Goal: Task Accomplishment & Management: Use online tool/utility

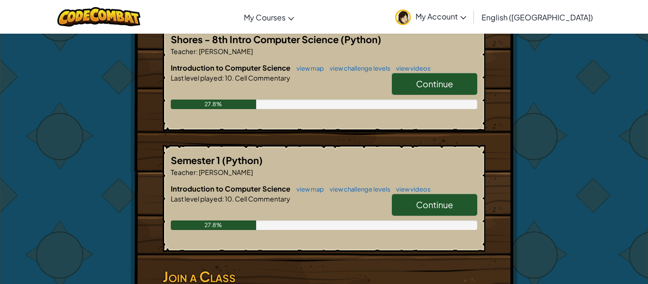
scroll to position [208, 0]
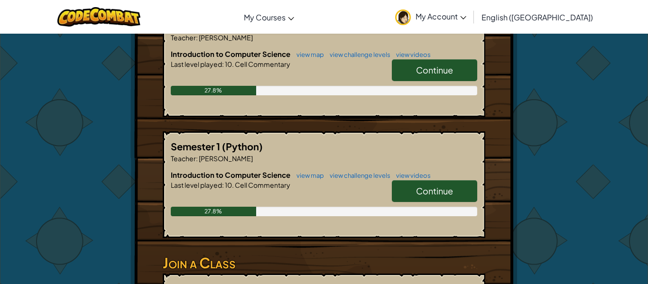
click at [419, 72] on span "Continue" at bounding box center [434, 70] width 37 height 11
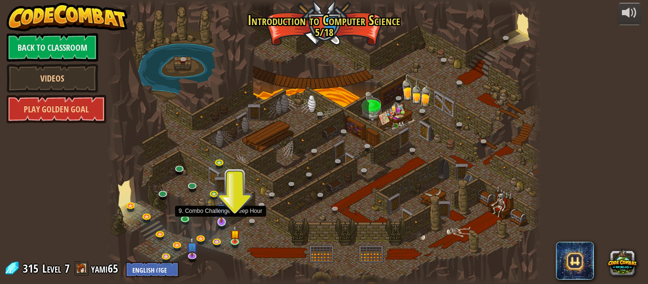
click at [221, 220] on img at bounding box center [221, 209] width 11 height 27
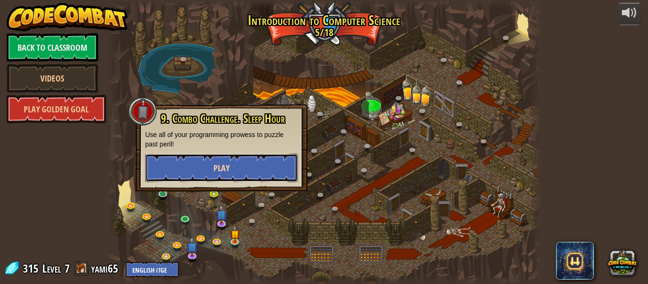
click at [230, 170] on button "Play" at bounding box center [221, 168] width 153 height 28
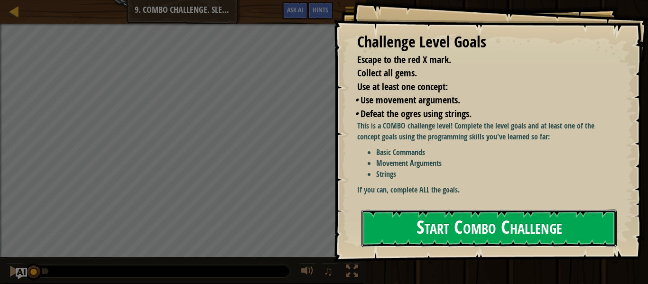
click at [424, 231] on button "Start Combo Challenge" at bounding box center [488, 228] width 255 height 37
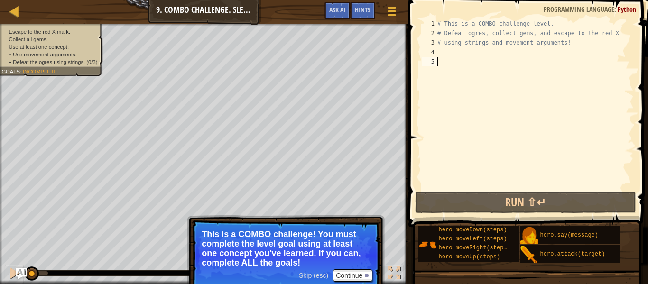
click at [460, 55] on div "# This is a COMBO challenge level. # Defeat [PERSON_NAME], collect gems, and es…" at bounding box center [534, 114] width 198 height 190
click at [349, 271] on button "Continue" at bounding box center [352, 275] width 39 height 12
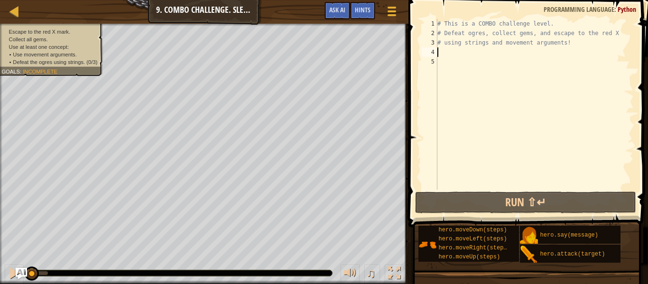
type textarea "d"
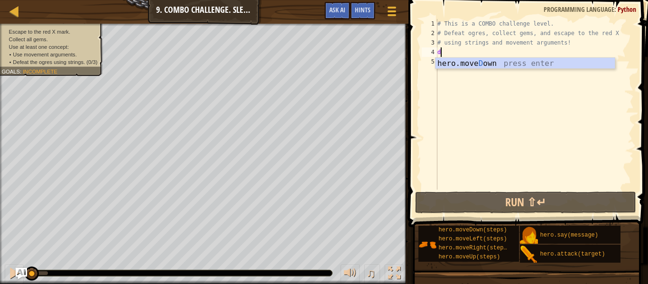
scroll to position [4, 0]
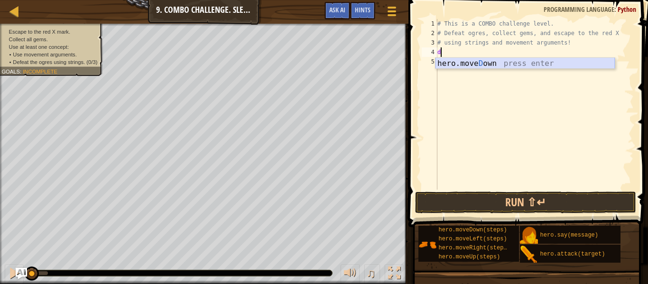
click at [515, 66] on div "hero.[PERSON_NAME] own press enter" at bounding box center [524, 75] width 179 height 34
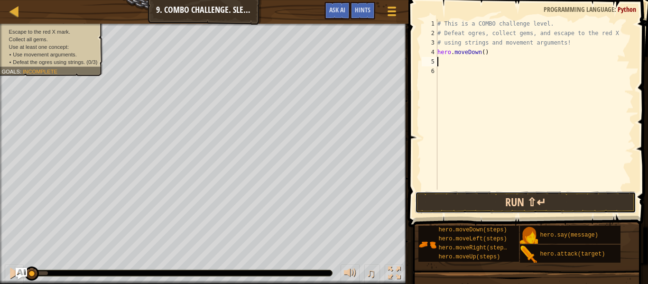
click at [489, 197] on button "Run ⇧↵" at bounding box center [525, 203] width 221 height 22
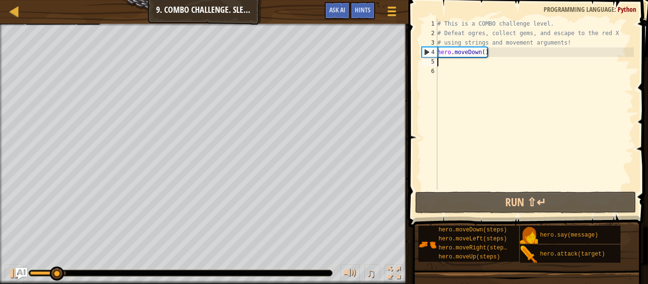
click at [479, 65] on div "# This is a COMBO challenge level. # Defeat [PERSON_NAME], collect gems, and es…" at bounding box center [534, 114] width 198 height 190
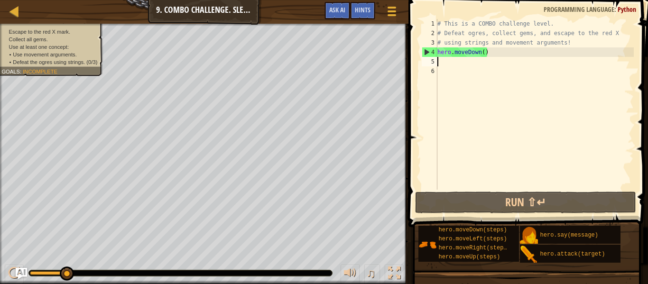
type textarea "r"
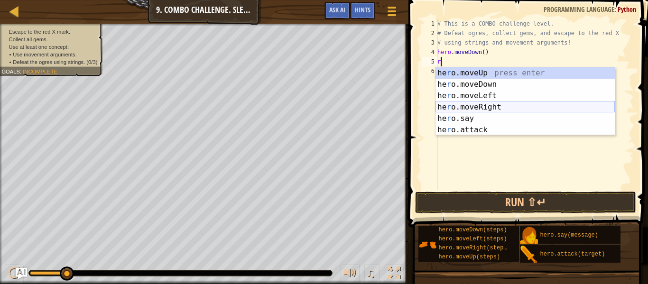
click at [487, 106] on div "he r o.moveUp press enter he r o.moveDown press enter he r o.moveLeft press ent…" at bounding box center [524, 112] width 179 height 91
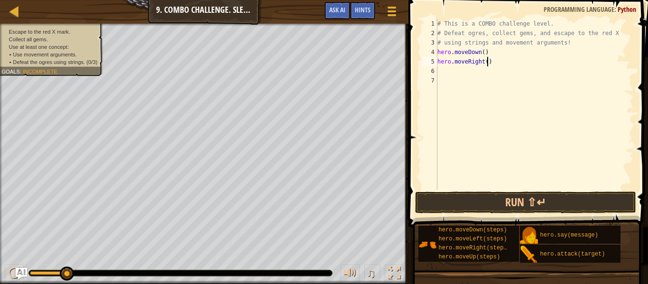
click at [489, 62] on div "# This is a COMBO challenge level. # Defeat [PERSON_NAME], collect gems, and es…" at bounding box center [534, 114] width 198 height 190
type textarea "hero.moveRight(2)"
click at [488, 72] on div "# This is a COMBO challenge level. # Defeat [PERSON_NAME], collect gems, and es…" at bounding box center [534, 114] width 198 height 190
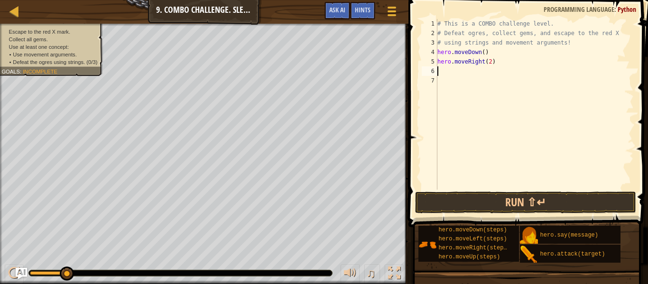
type textarea "u"
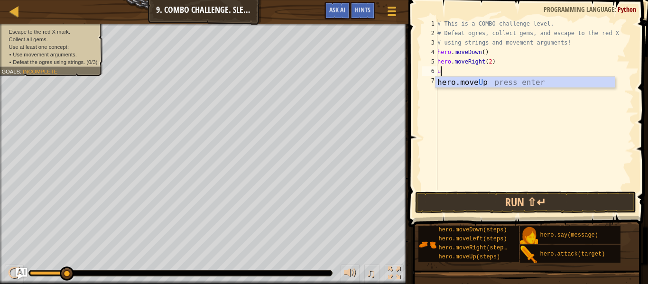
click at [493, 82] on div "hero.move U p press enter" at bounding box center [524, 94] width 179 height 34
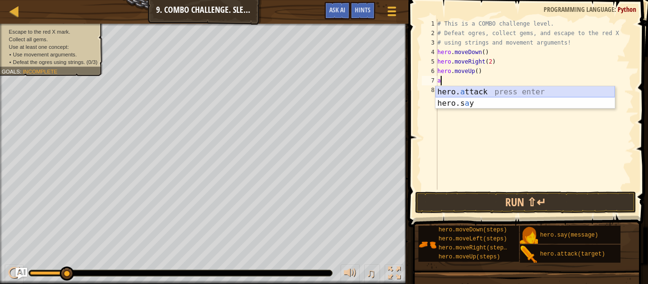
click at [477, 92] on div "hero. a ttack press enter hero.s a y press enter" at bounding box center [524, 109] width 179 height 46
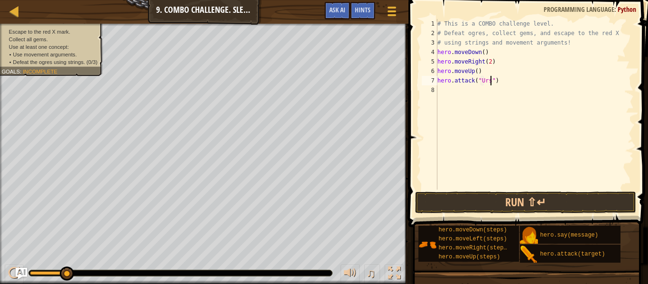
type textarea "hero.attack("Ursa")"
click at [488, 89] on div "# This is a COMBO challenge level. # Defeat [PERSON_NAME], collect gems, and es…" at bounding box center [534, 114] width 198 height 190
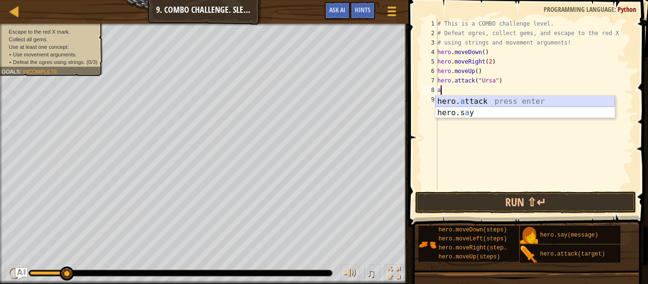
click at [493, 97] on div "hero. a ttack press enter hero.s a y press enter" at bounding box center [524, 119] width 179 height 46
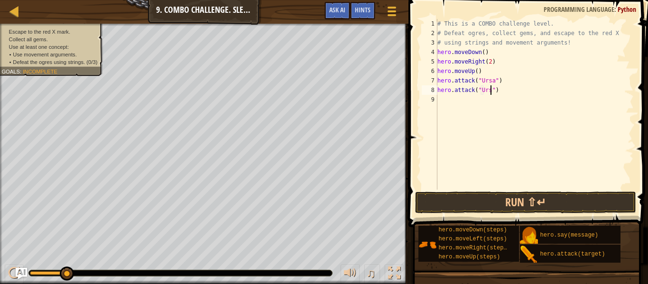
type textarea "hero.attack("Ursa")"
click at [471, 103] on div "# This is a COMBO challenge level. # Defeat [PERSON_NAME], collect gems, and es…" at bounding box center [534, 114] width 198 height 190
type textarea "l"
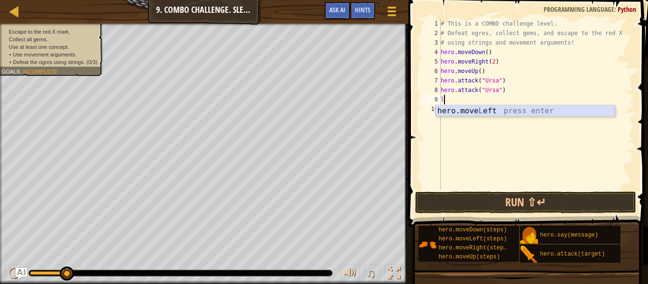
click at [479, 111] on div "hero.move L eft press enter" at bounding box center [524, 122] width 179 height 34
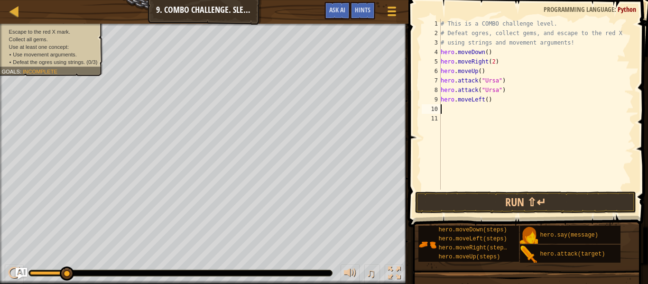
click at [488, 103] on div "# This is a COMBO challenge level. # Defeat [PERSON_NAME], collect gems, and es…" at bounding box center [536, 114] width 195 height 190
type textarea "hero.moveLeft(2)"
click at [484, 104] on div "# This is a COMBO challenge level. # Defeat [PERSON_NAME], collect gems, and es…" at bounding box center [536, 114] width 195 height 190
click at [486, 108] on div "# This is a COMBO challenge level. # Defeat [PERSON_NAME], collect gems, and es…" at bounding box center [536, 114] width 195 height 190
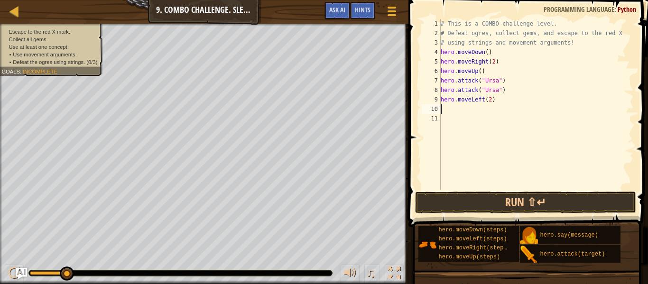
scroll to position [4, 0]
type textarea "h"
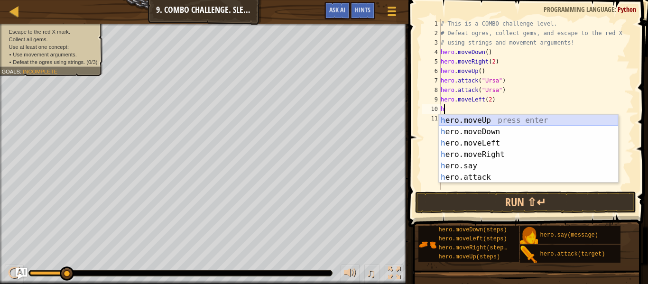
click at [487, 115] on div "h ero.moveUp press enter h ero.moveDown press enter h ero.moveLeft press enter …" at bounding box center [528, 160] width 179 height 91
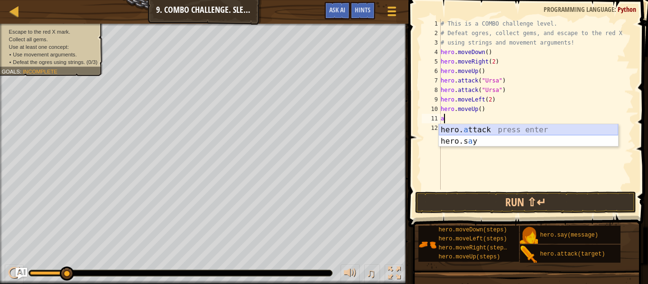
click at [481, 128] on div "hero. a ttack press enter hero.s a y press enter" at bounding box center [528, 147] width 179 height 46
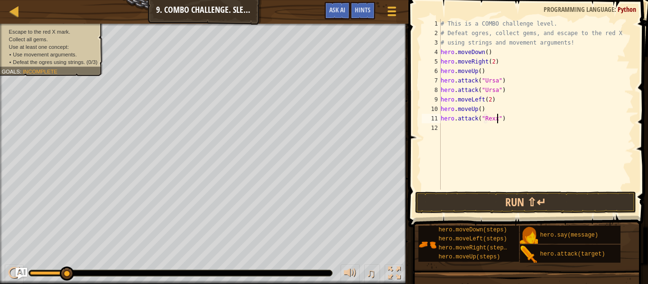
scroll to position [4, 9]
type textarea "hero.attack("Rexxar")"
click at [465, 130] on div "# This is a COMBO challenge level. # Defeat [PERSON_NAME], collect gems, and es…" at bounding box center [536, 114] width 195 height 190
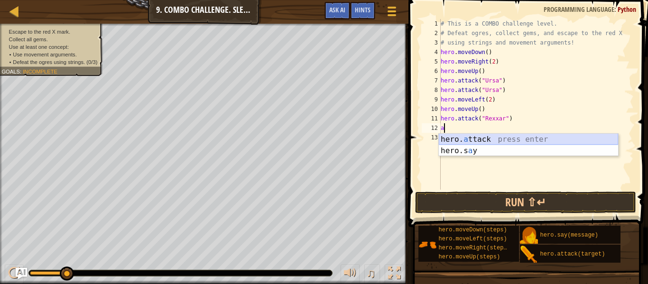
click at [472, 141] on div "hero. a ttack press enter hero.s a y press enter" at bounding box center [528, 157] width 179 height 46
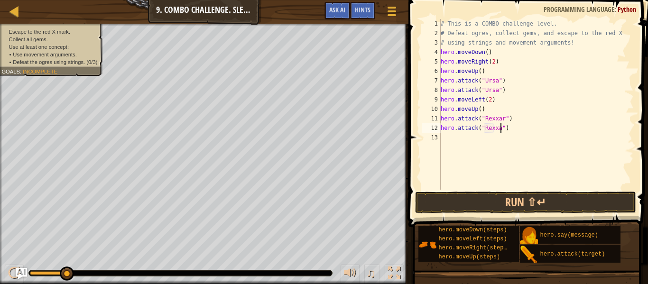
scroll to position [4, 9]
type textarea "hero.attack("Rexxar")"
click at [504, 197] on button "Run ⇧↵" at bounding box center [525, 203] width 221 height 22
